Goal: Transaction & Acquisition: Purchase product/service

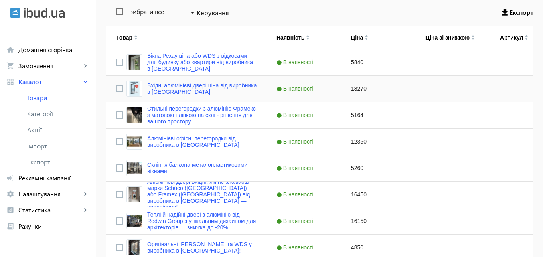
scroll to position [120, 0]
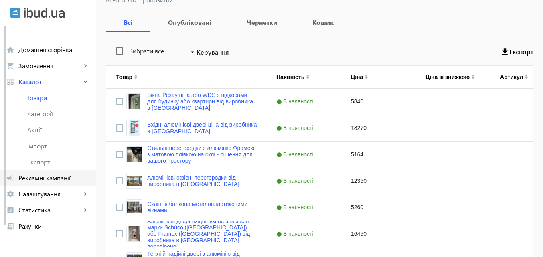
click at [62, 177] on span "Рекламні кампанії" at bounding box center [53, 178] width 71 height 8
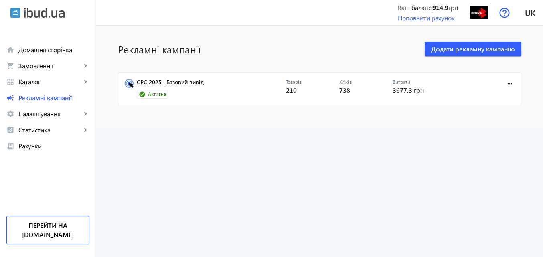
click at [191, 81] on link "CPC 2025 | Базовий вивід" at bounding box center [211, 84] width 149 height 11
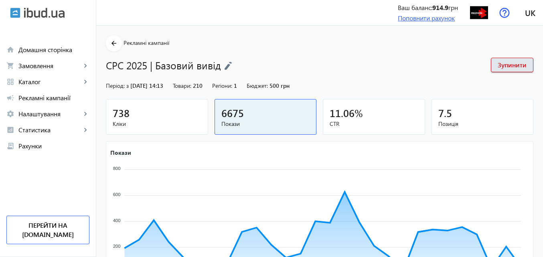
click at [406, 17] on link "Поповнити рахунок" at bounding box center [426, 18] width 57 height 8
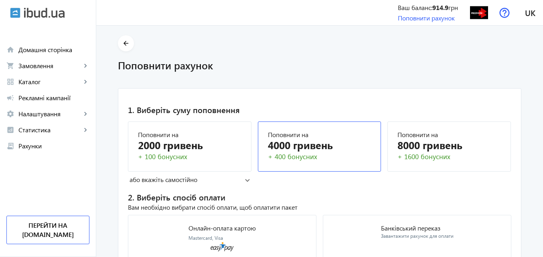
click at [297, 142] on div "4000 гривень" at bounding box center [320, 145] width 104 height 14
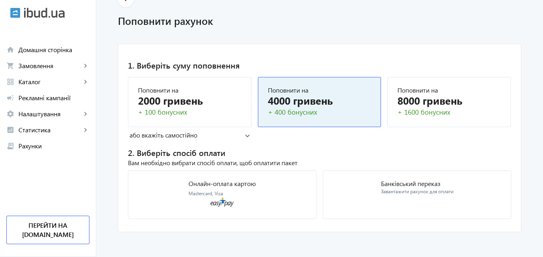
scroll to position [47, 0]
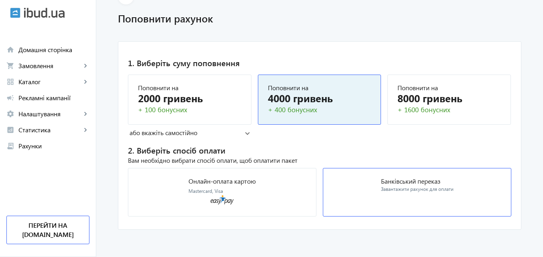
click at [429, 181] on p "Банківський переказ" at bounding box center [417, 181] width 73 height 6
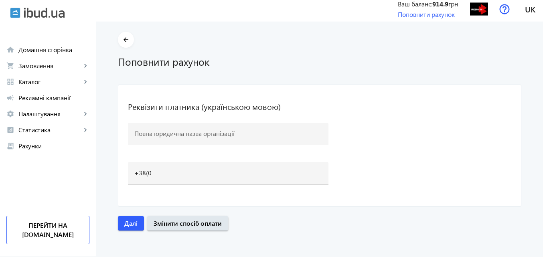
scroll to position [4, 0]
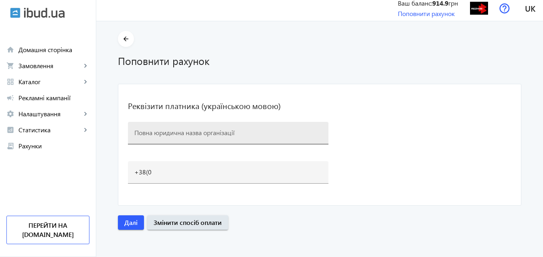
click at [201, 132] on input at bounding box center [228, 132] width 188 height 8
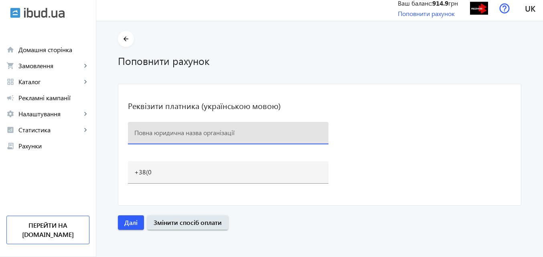
type input "ТОВ «Редвін Груп" Код ЄДРПОУ: 41589173 ІПН: 415891726562 IBAN: UA10 305299 0000…"
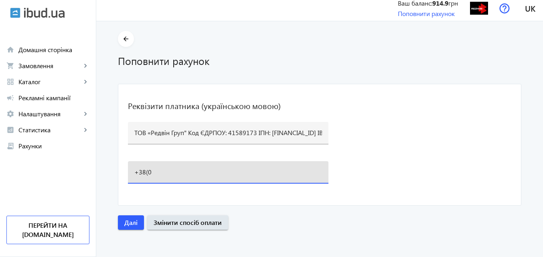
click at [174, 170] on input "+38(0" at bounding box center [228, 172] width 188 height 8
type input "+38(096)145-40-40"
click at [129, 221] on span "Далі" at bounding box center [130, 222] width 13 height 9
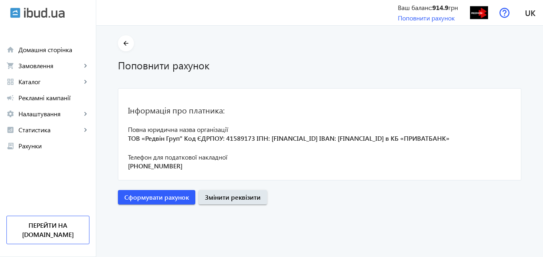
scroll to position [0, 0]
click at [177, 197] on span "Сформувати рахунок" at bounding box center [156, 197] width 65 height 9
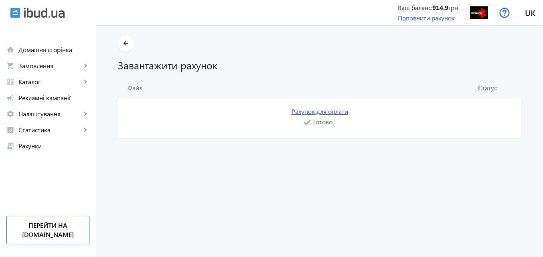
click at [338, 112] on link "Рахунок для оплати" at bounding box center [320, 111] width 57 height 9
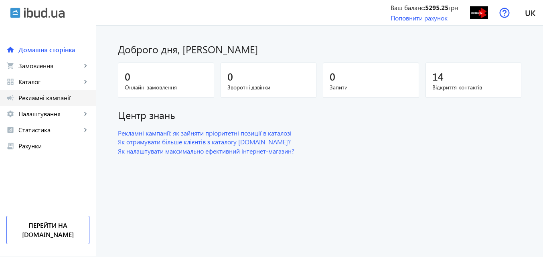
click at [37, 97] on span "Рекламні кампанії" at bounding box center [53, 98] width 71 height 8
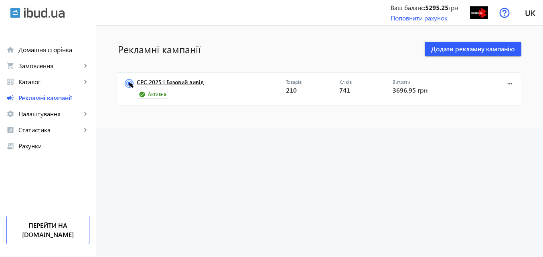
click at [194, 80] on link "CPC 2025 | Базовий вивід" at bounding box center [211, 84] width 149 height 11
